Goal: Information Seeking & Learning: Understand process/instructions

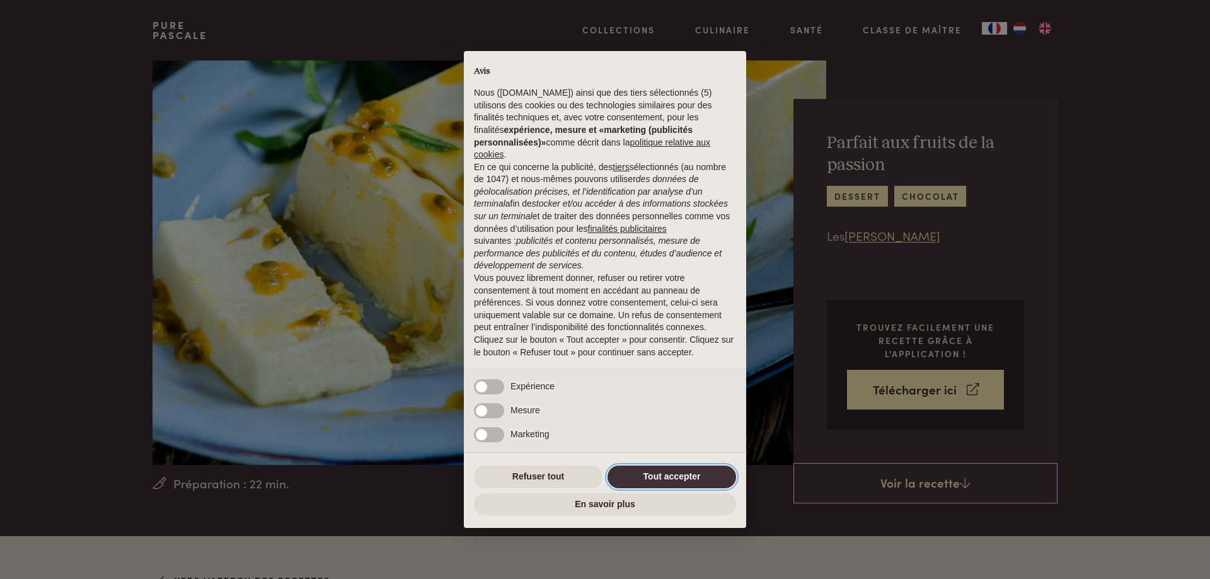
click at [669, 472] on button "Tout accepter" at bounding box center [672, 477] width 129 height 23
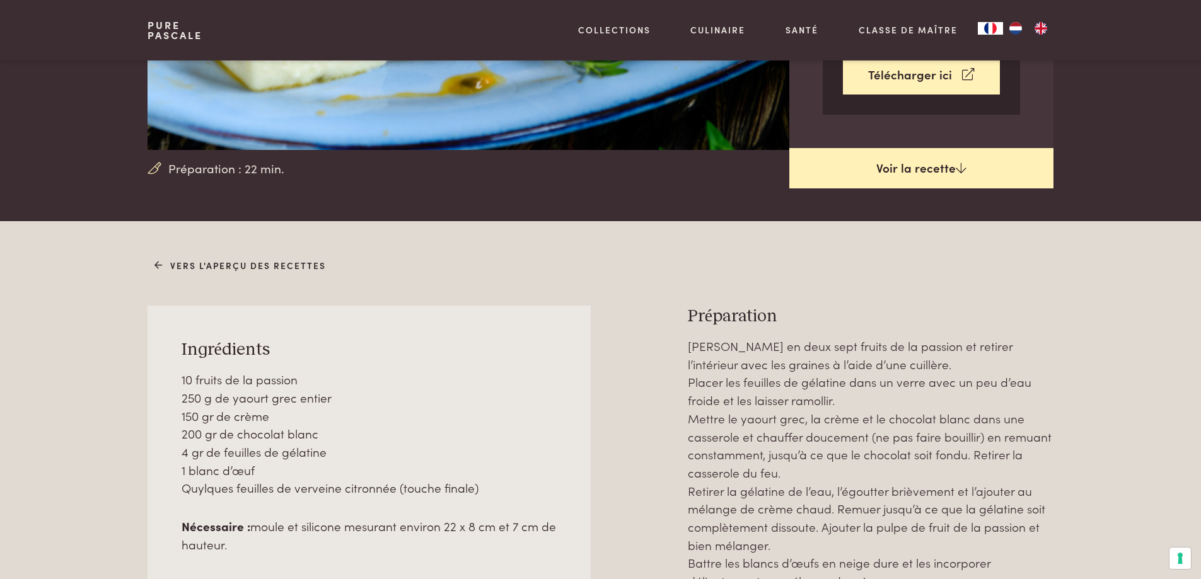
scroll to position [441, 0]
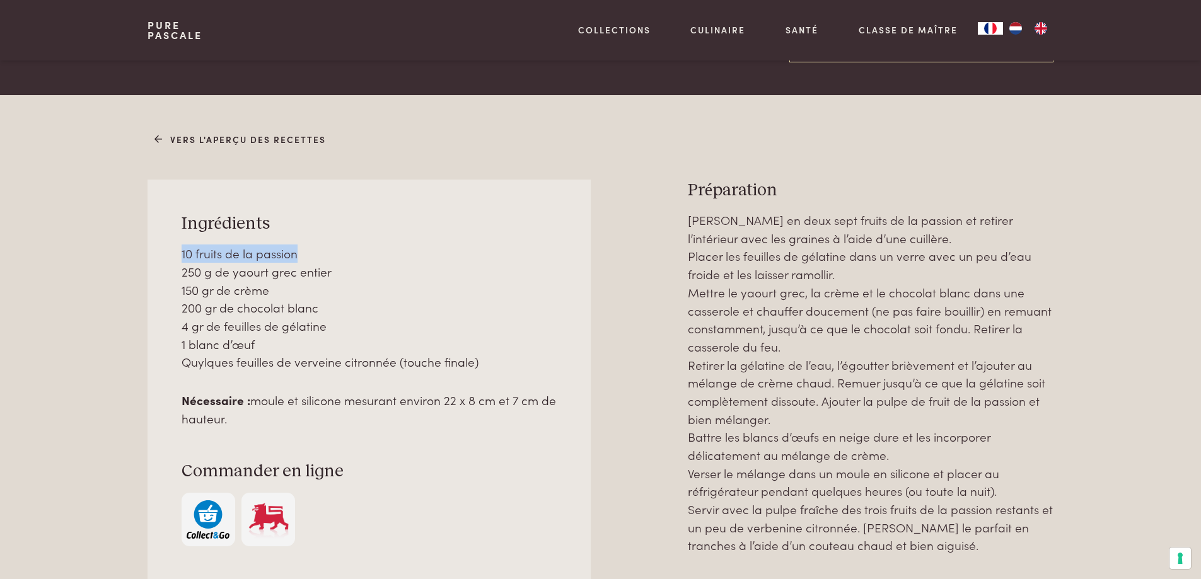
drag, startPoint x: 325, startPoint y: 256, endPoint x: 172, endPoint y: 253, distance: 152.6
click at [172, 253] on div "Ingrédients 10 fruits de la passion 250 g de yaourt grec entier 150 gr de crème…" at bounding box center [368, 380] width 442 height 400
drag, startPoint x: 194, startPoint y: 274, endPoint x: 330, endPoint y: 277, distance: 136.2
click at [330, 277] on div "Ingrédients 10 fruits de la passion 250 g de yaourt grec entier 150 gr de crème…" at bounding box center [368, 380] width 442 height 400
drag, startPoint x: 284, startPoint y: 297, endPoint x: 175, endPoint y: 292, distance: 109.1
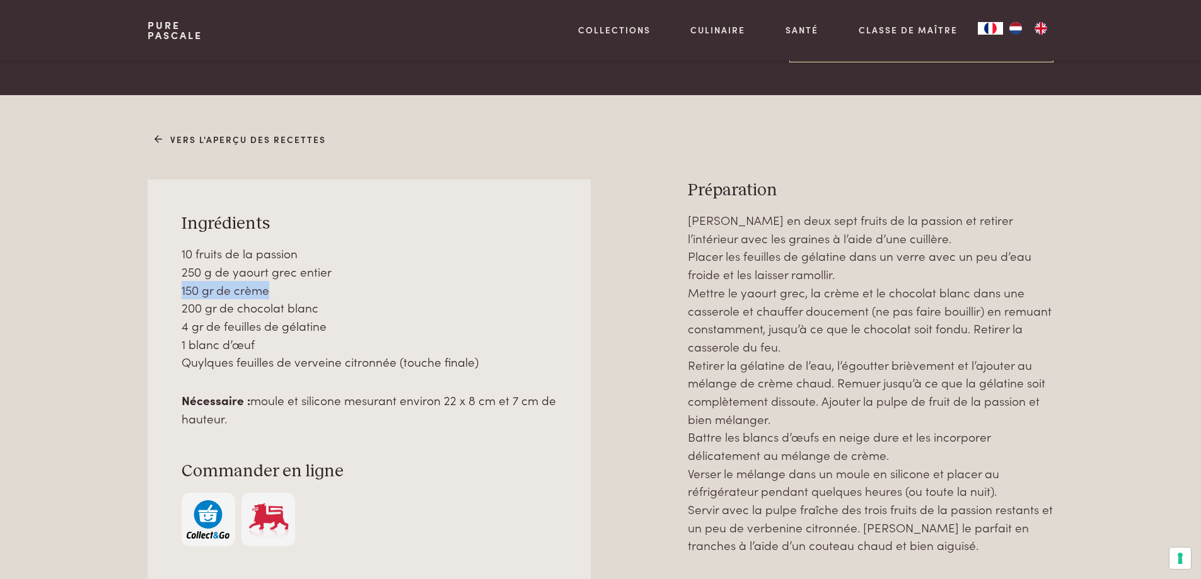
click at [175, 292] on div "Ingrédients 10 fruits de la passion 250 g de yaourt grec entier 150 gr de crème…" at bounding box center [368, 380] width 442 height 400
drag, startPoint x: 176, startPoint y: 308, endPoint x: 321, endPoint y: 301, distance: 145.1
click at [321, 301] on div "Ingrédients 10 fruits de la passion 250 g de yaourt grec entier 150 gr de crème…" at bounding box center [368, 380] width 442 height 400
drag, startPoint x: 362, startPoint y: 323, endPoint x: 137, endPoint y: 324, distance: 225.0
click at [137, 324] on div "Vers l'aperçu des recettes Ingrédients 10 fruits de la passion 250 g de yaourt …" at bounding box center [600, 397] width 945 height 536
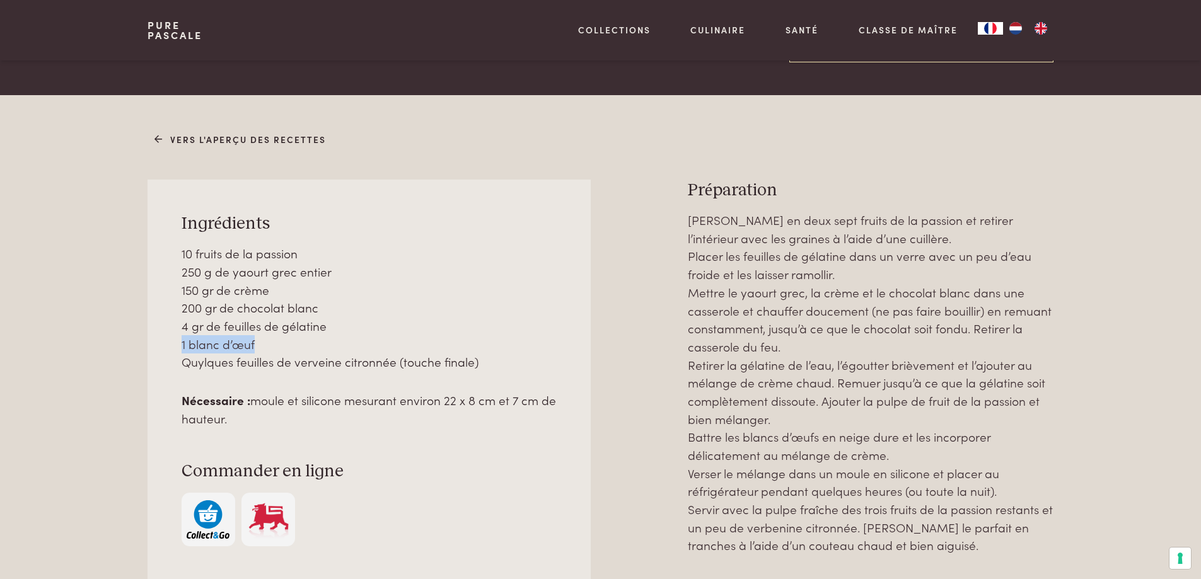
drag, startPoint x: 286, startPoint y: 347, endPoint x: 153, endPoint y: 347, distance: 133.6
click at [153, 347] on div "Ingrédients 10 fruits de la passion 250 g de yaourt grec entier 150 gr de crème…" at bounding box center [368, 380] width 442 height 400
drag, startPoint x: 182, startPoint y: 363, endPoint x: 497, endPoint y: 362, distance: 315.1
click at [497, 362] on p "10 fruits de la passion 250 g de yaourt grec entier 150 gr de crème 200 gr de c…" at bounding box center [370, 308] width 376 height 127
drag, startPoint x: 688, startPoint y: 240, endPoint x: 892, endPoint y: 240, distance: 204.2
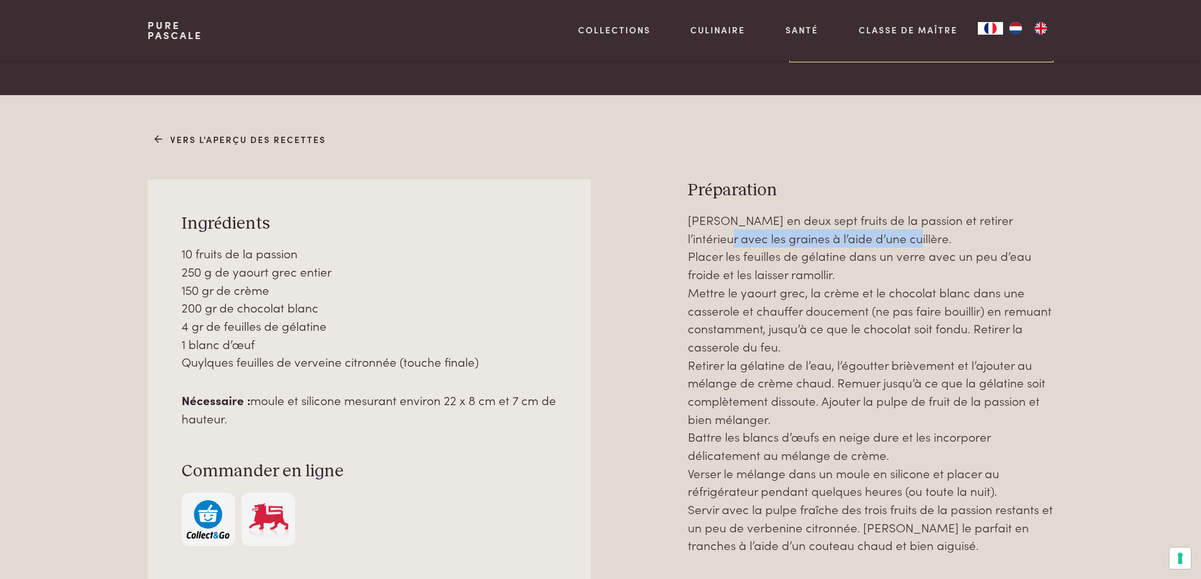
click at [892, 240] on p "[PERSON_NAME] en deux sept fruits de la passion et retirer l’intérieur avec les…" at bounding box center [871, 383] width 366 height 344
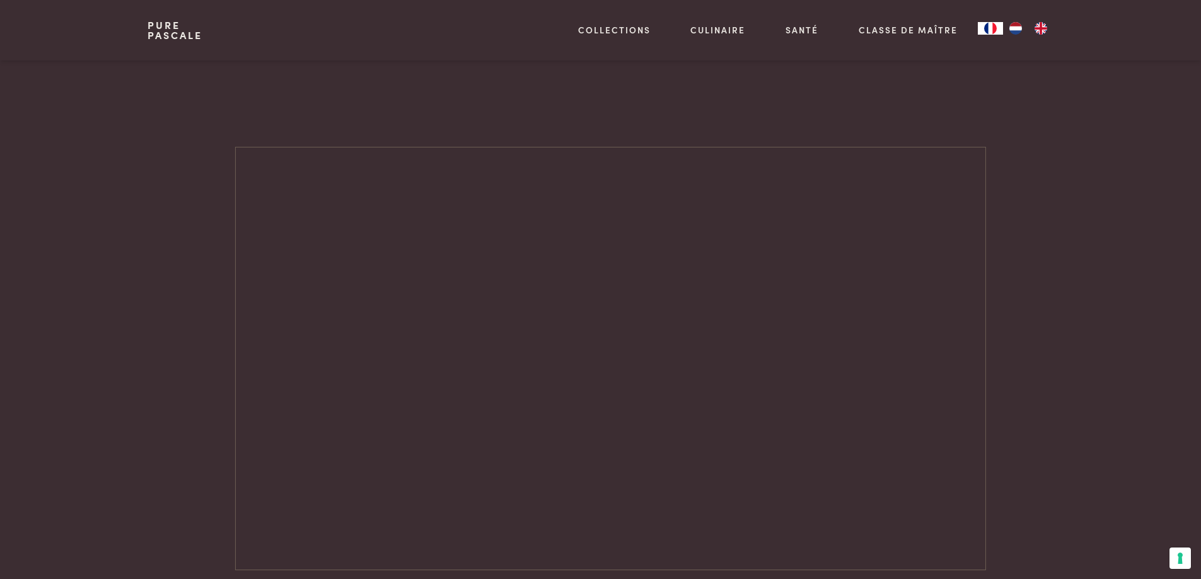
scroll to position [1198, 0]
